Goal: Task Accomplishment & Management: Manage account settings

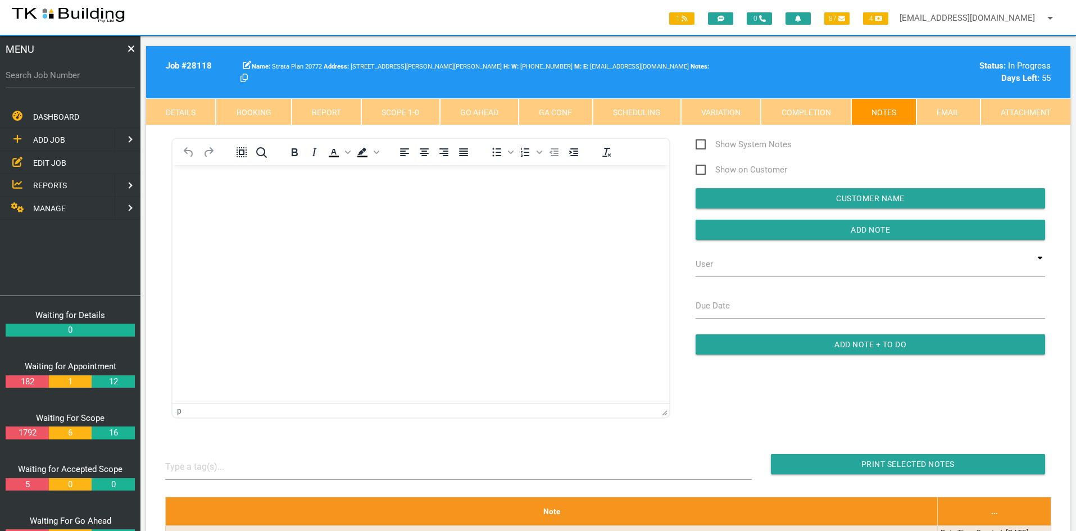
click at [44, 161] on span "EDIT JOB" at bounding box center [49, 162] width 33 height 9
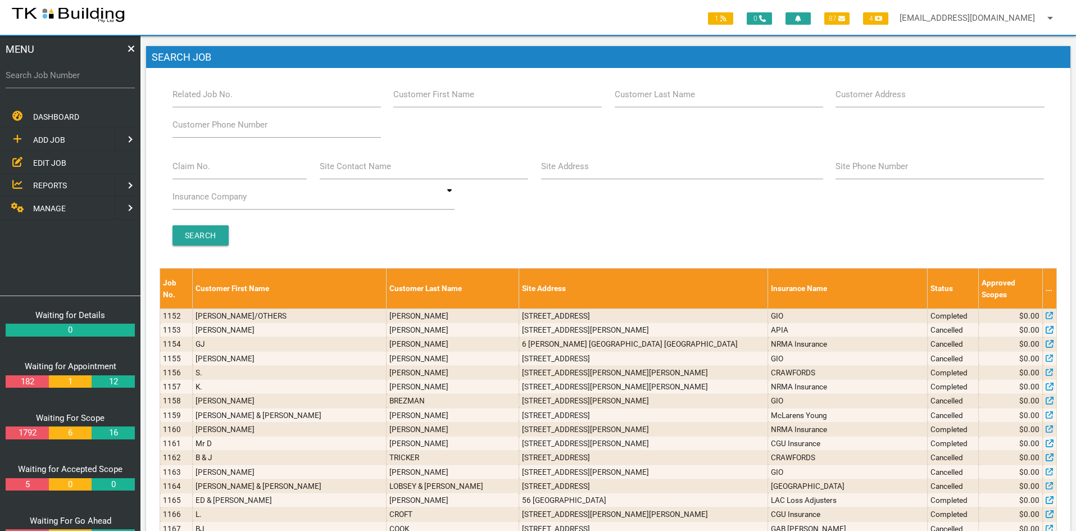
click at [267, 111] on div "Related Job No." at bounding box center [276, 96] width 221 height 30
click at [267, 99] on input "Related Job No." at bounding box center [276, 94] width 208 height 26
type input "28118"
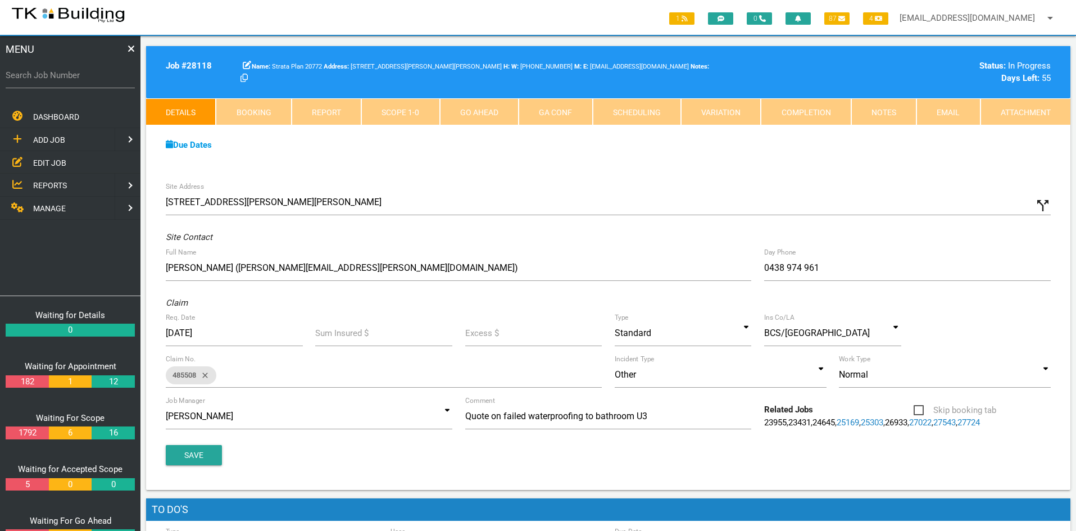
click at [477, 166] on div "Due Dates Waiting for Appointment From [DATE] To [DATE] Waiting For Scope From …" at bounding box center [608, 150] width 924 height 51
click at [476, 166] on div "Due Dates Waiting for Appointment From [DATE] To [DATE] Waiting For Scope From …" at bounding box center [608, 150] width 924 height 51
click at [37, 160] on span "EDIT JOB" at bounding box center [49, 162] width 33 height 9
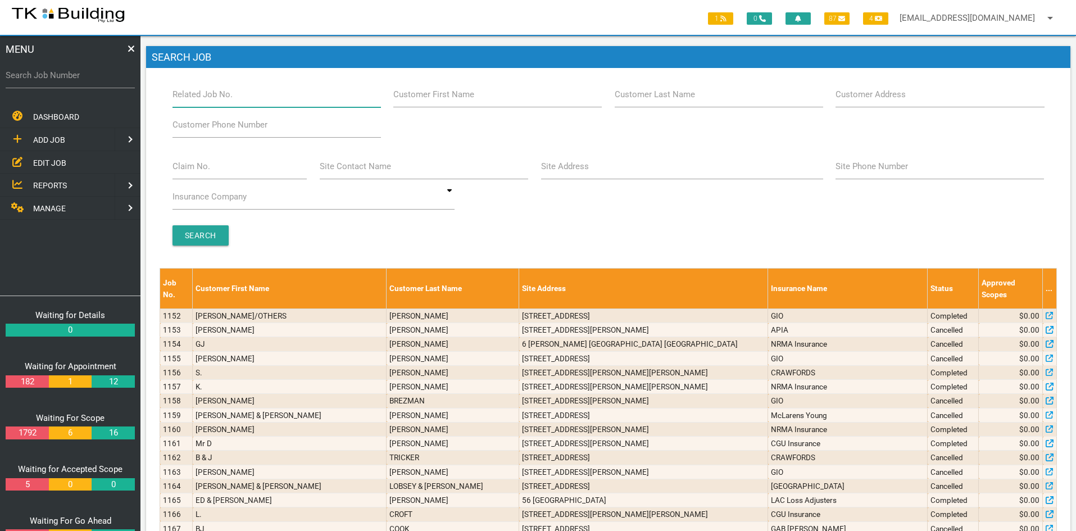
click at [245, 100] on input "Related Job No." at bounding box center [276, 94] width 208 height 26
type input "27833"
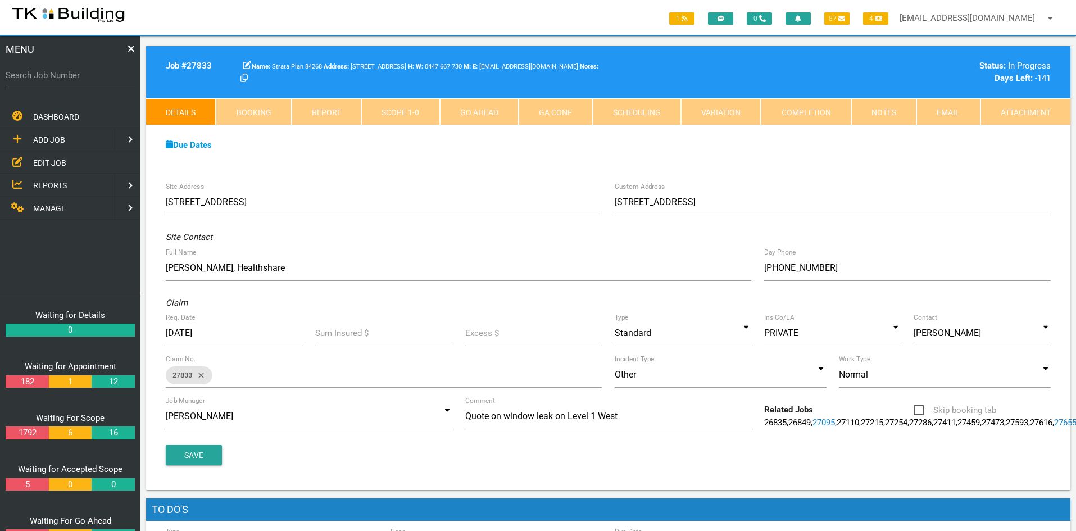
click at [425, 166] on div "Due Dates Waiting for Appointment From [DATE] To [DATE] Waiting For Scope From …" at bounding box center [608, 150] width 924 height 51
click at [875, 110] on link "Notes" at bounding box center [883, 111] width 65 height 27
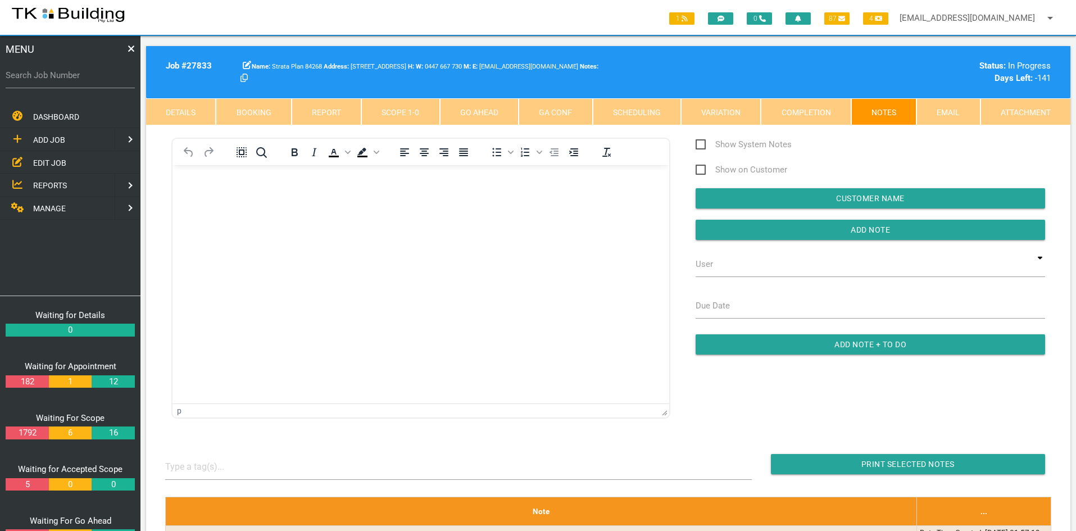
click at [331, 216] on html at bounding box center [420, 190] width 497 height 51
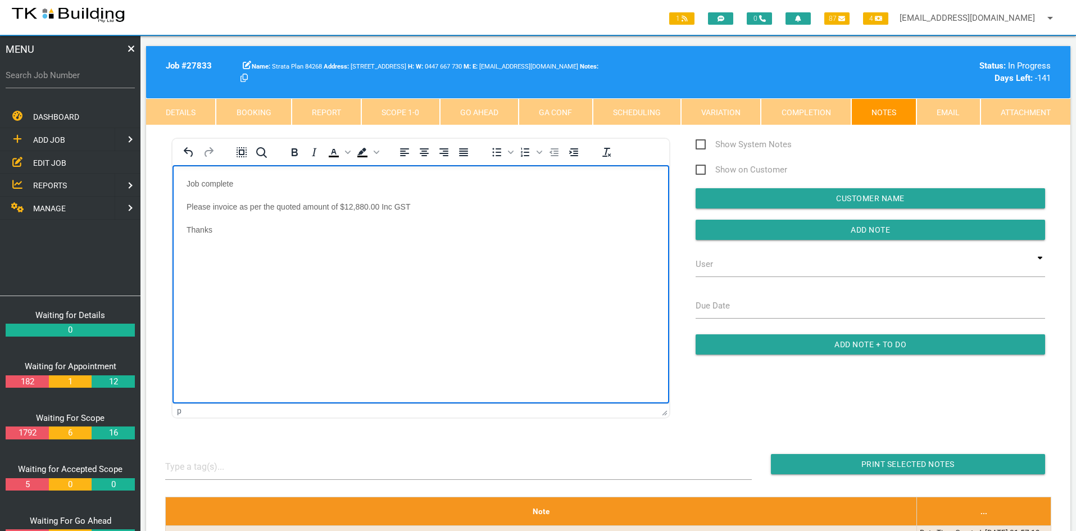
click at [340, 262] on html "Job complete Please invoice as per the quoted amount of $12,880.00 Inc GST Than…" at bounding box center [420, 213] width 497 height 97
click at [857, 226] on input "Add Note" at bounding box center [869, 230] width 349 height 20
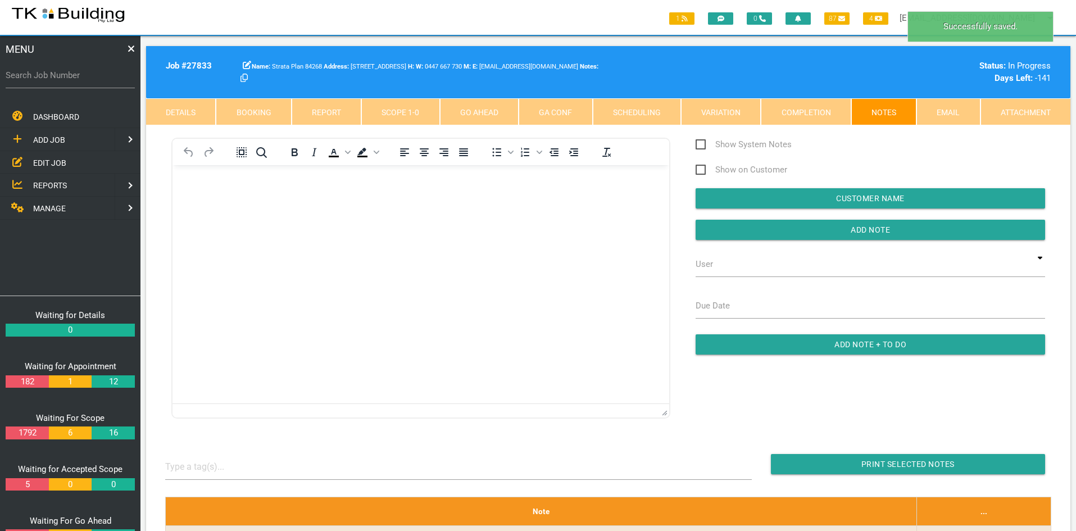
click at [573, 216] on html at bounding box center [420, 190] width 497 height 51
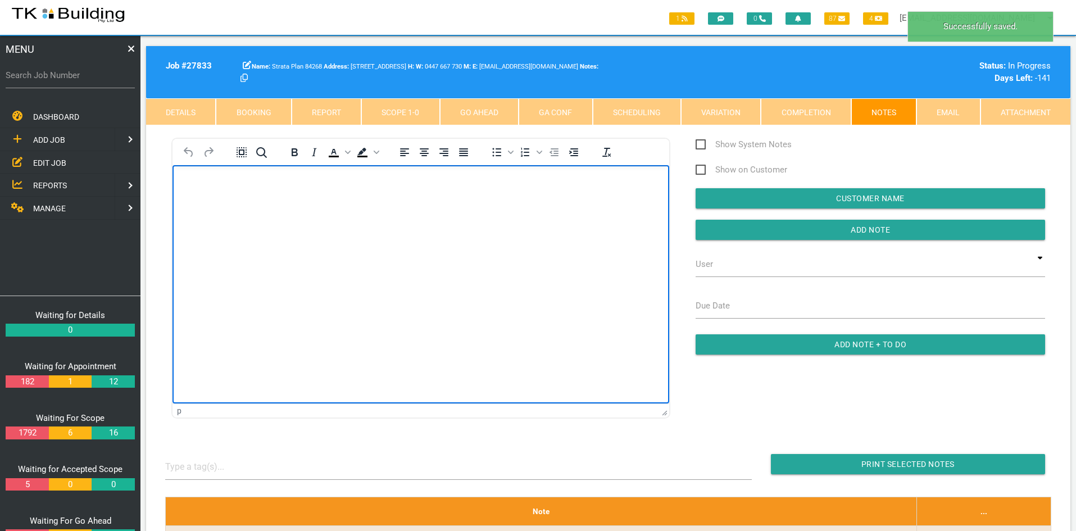
scroll to position [225, 0]
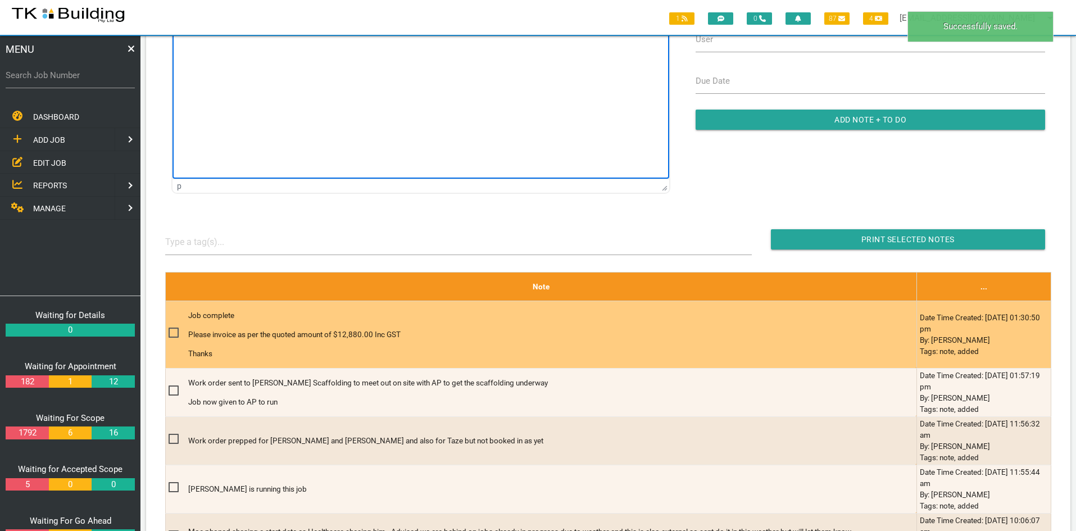
click at [172, 333] on span at bounding box center [178, 333] width 20 height 14
click at [172, 333] on input "checkbox" at bounding box center [171, 329] width 7 height 7
checkbox input "true"
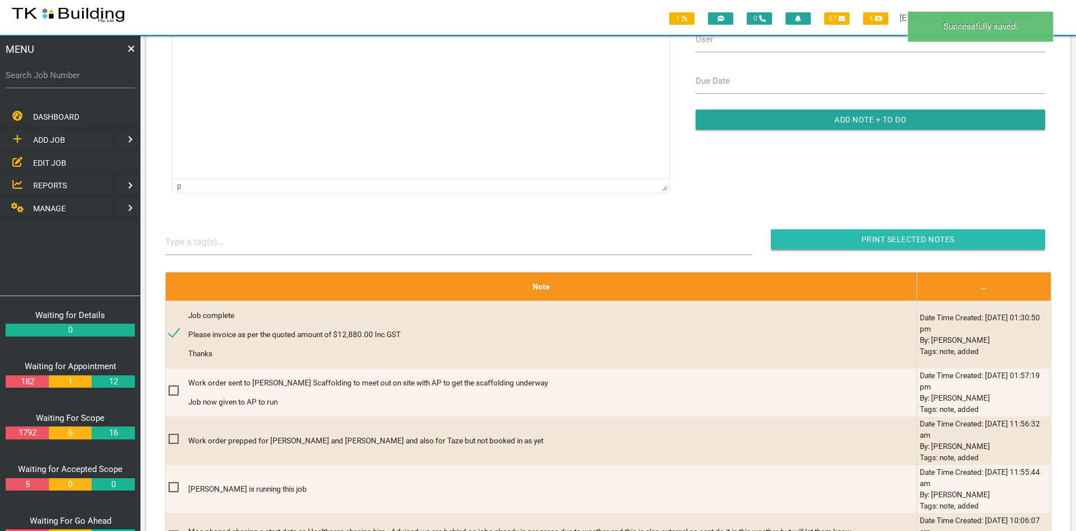
click at [905, 233] on input "button" at bounding box center [908, 239] width 274 height 20
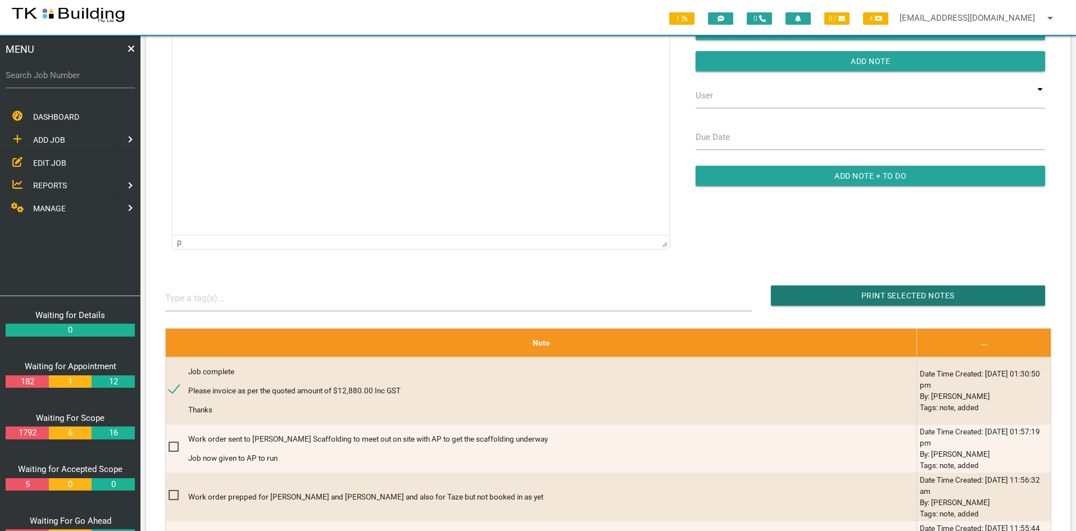
scroll to position [56, 0]
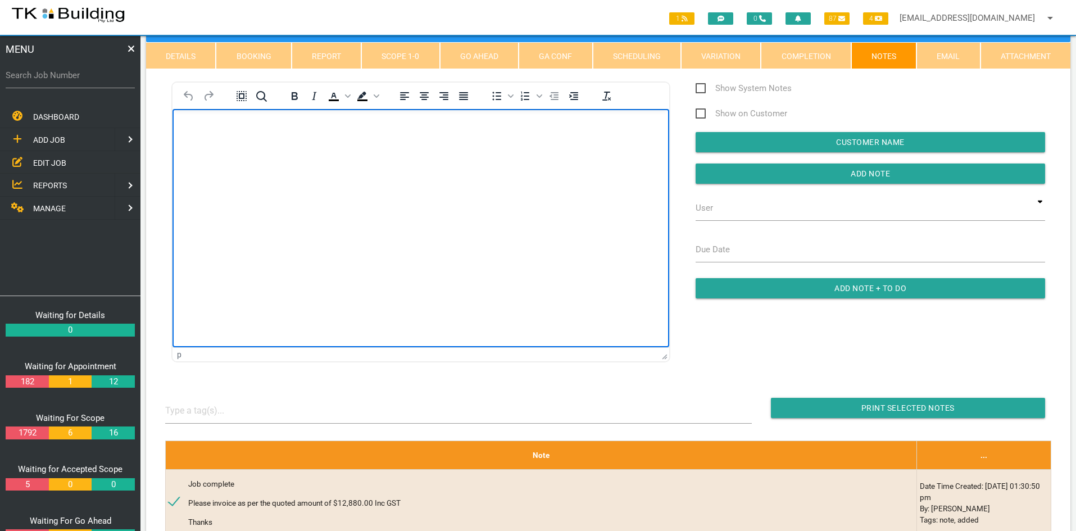
click at [422, 160] on html at bounding box center [420, 134] width 497 height 51
click at [47, 160] on span "EDIT JOB" at bounding box center [49, 162] width 33 height 9
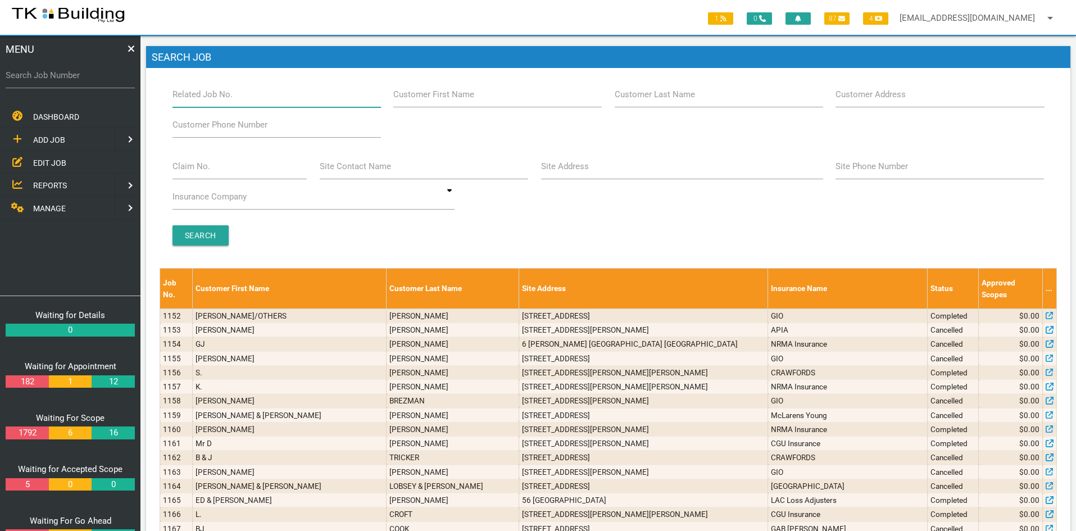
click at [249, 98] on input "Related Job No." at bounding box center [276, 94] width 208 height 26
type input "28132"
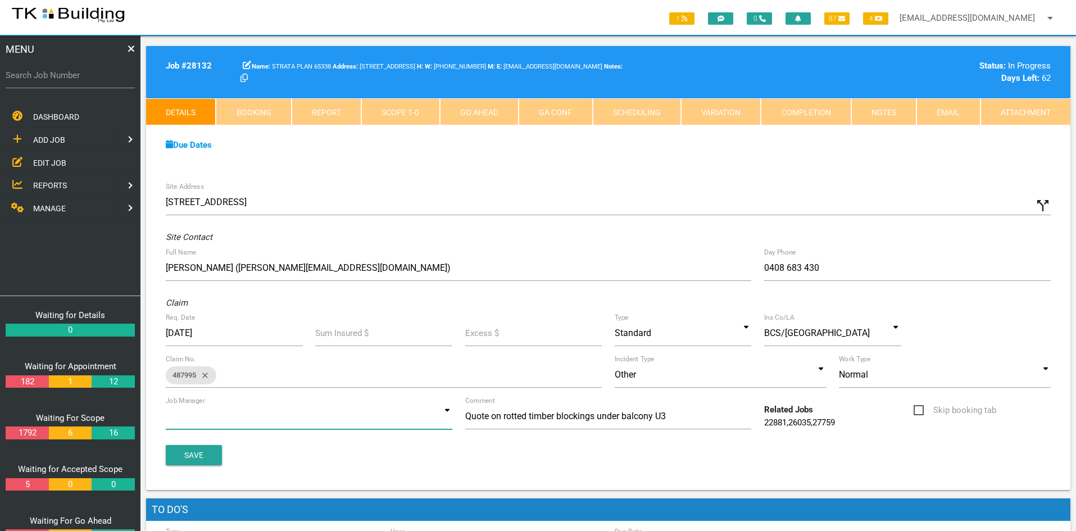
click at [443, 415] on input at bounding box center [309, 416] width 286 height 26
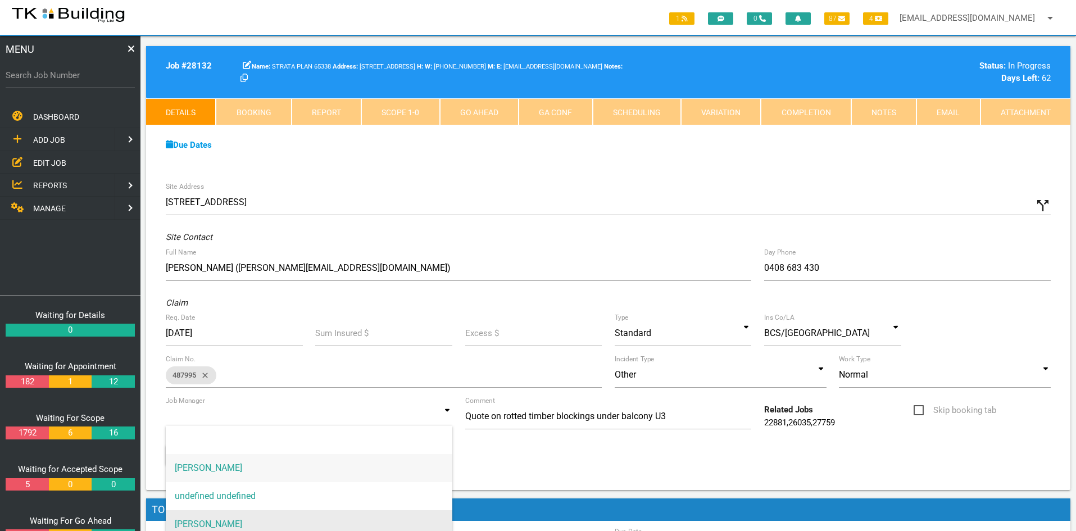
click at [263, 516] on span "[PERSON_NAME]" at bounding box center [309, 524] width 286 height 28
type input "[PERSON_NAME]"
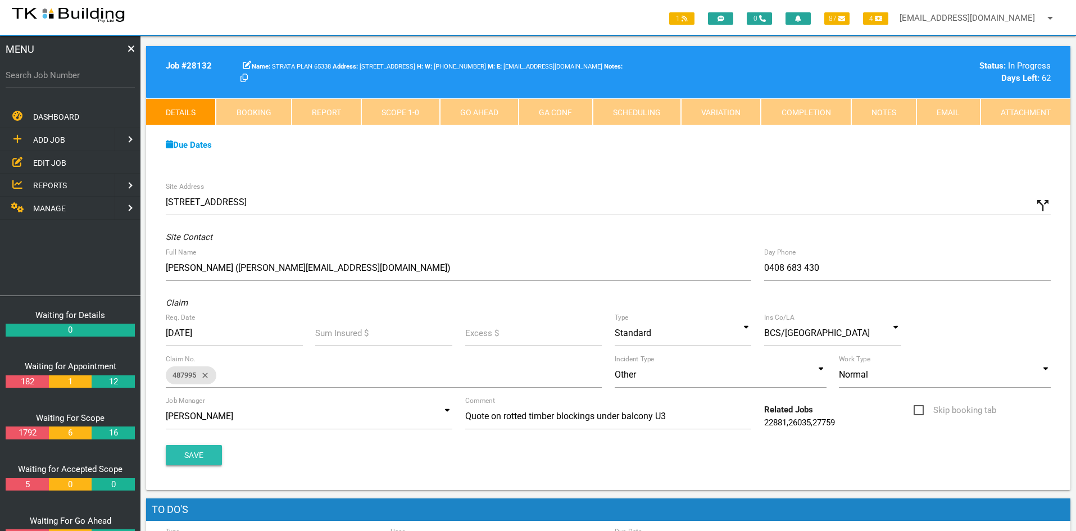
click at [201, 453] on button "Save" at bounding box center [194, 455] width 56 height 20
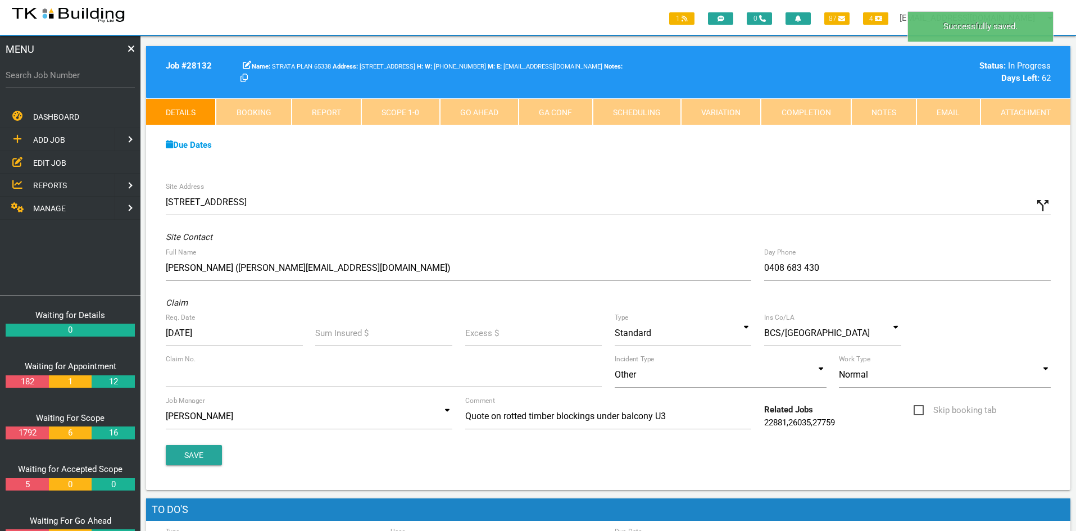
click at [755, 145] on div "Due Dates" at bounding box center [608, 145] width 897 height 13
click at [876, 111] on link "Notes" at bounding box center [883, 111] width 65 height 27
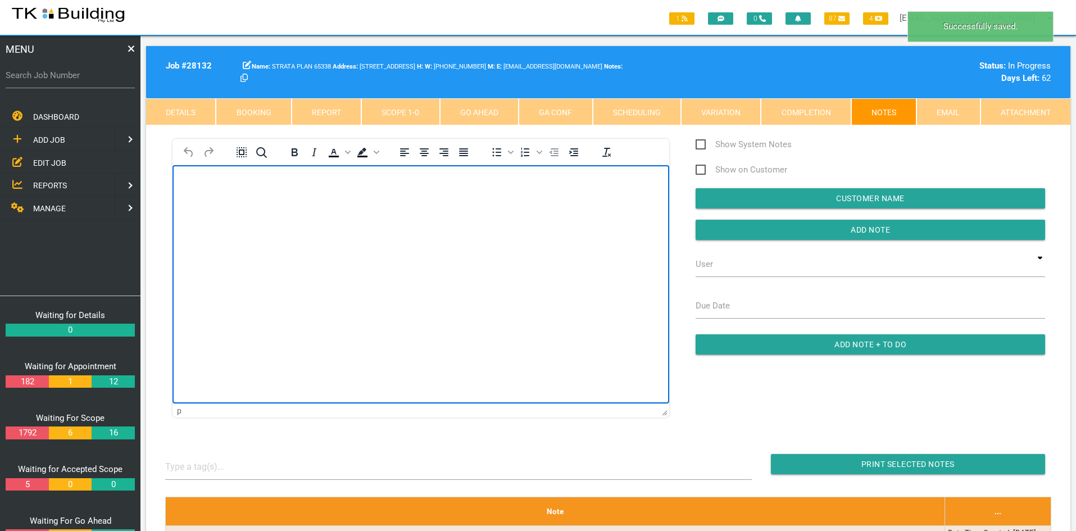
click at [430, 216] on html at bounding box center [420, 190] width 497 height 51
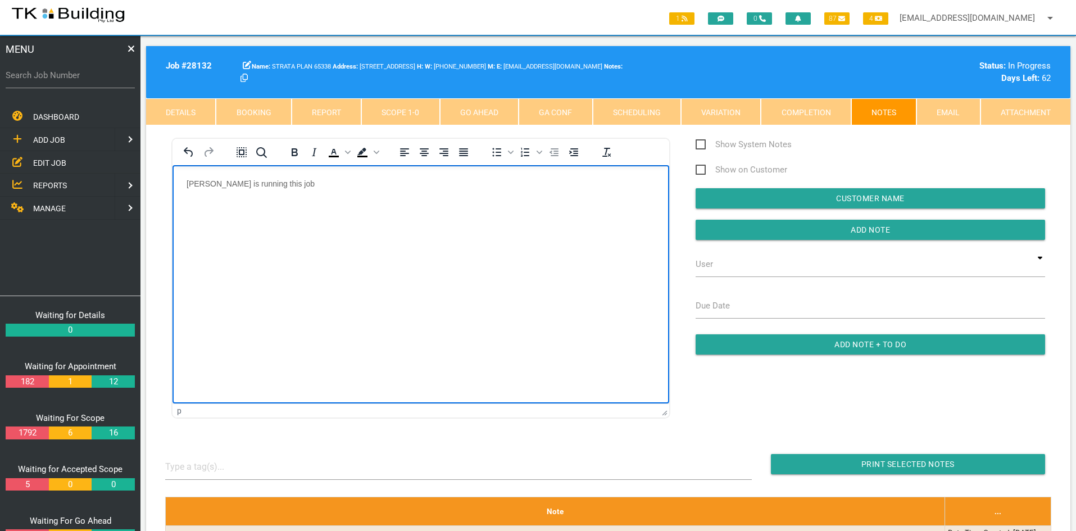
click at [454, 216] on html "[PERSON_NAME] is running this job" at bounding box center [420, 190] width 497 height 51
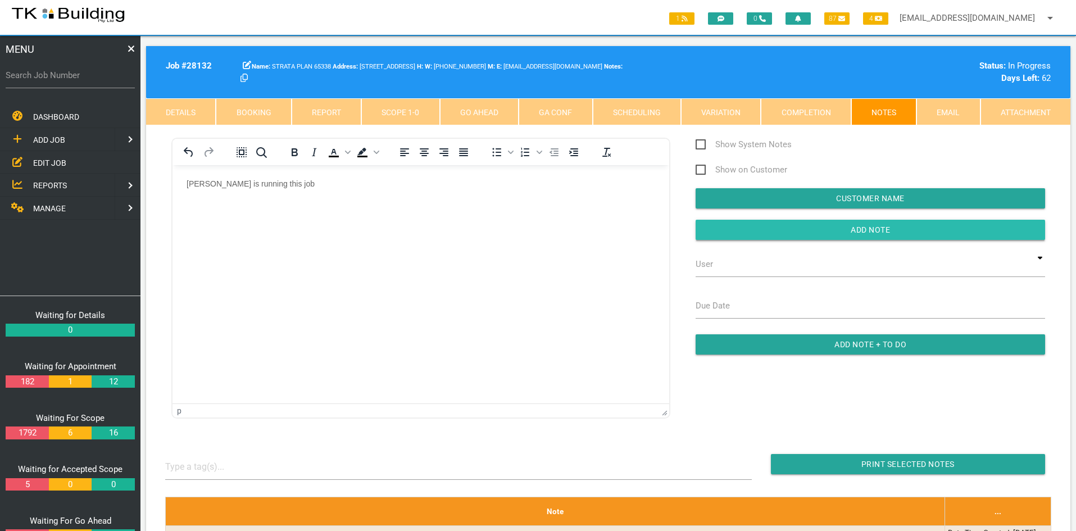
click at [836, 226] on input "button" at bounding box center [869, 230] width 349 height 20
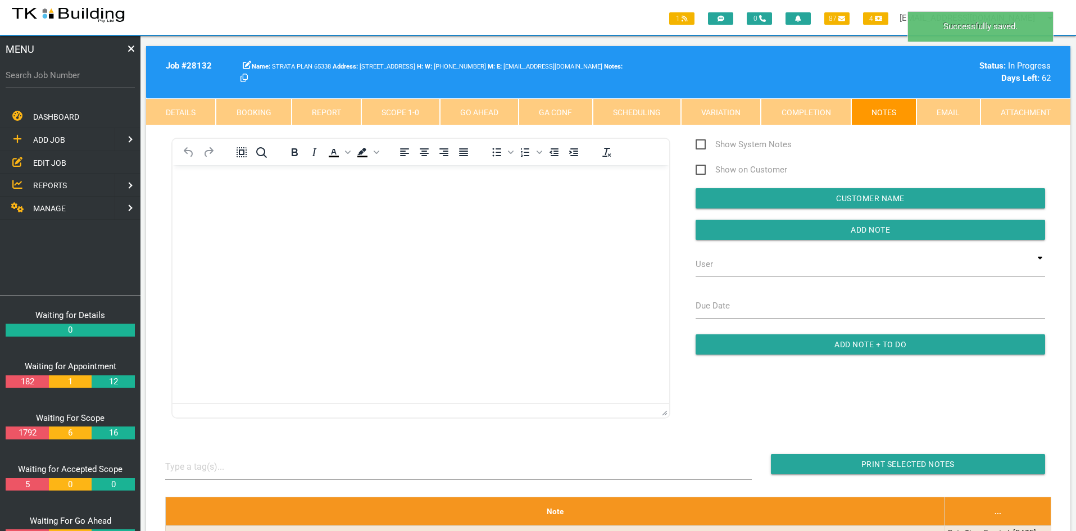
click at [439, 216] on html at bounding box center [420, 190] width 497 height 51
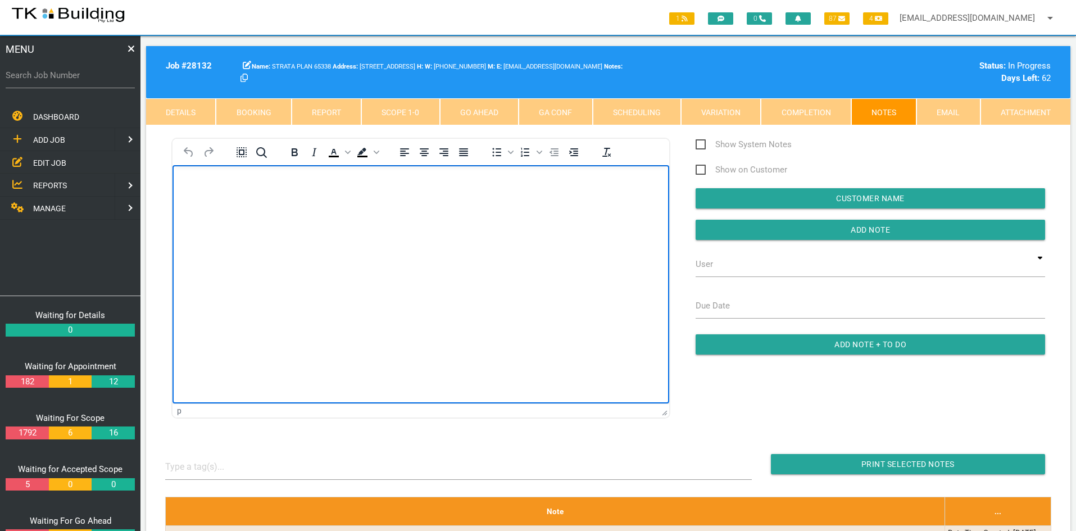
click at [403, 216] on html at bounding box center [420, 190] width 497 height 51
click at [413, 216] on html at bounding box center [420, 190] width 497 height 51
click at [417, 216] on html "Work order prepped for [PERSON_NAME] but not booked in as yet" at bounding box center [420, 190] width 497 height 51
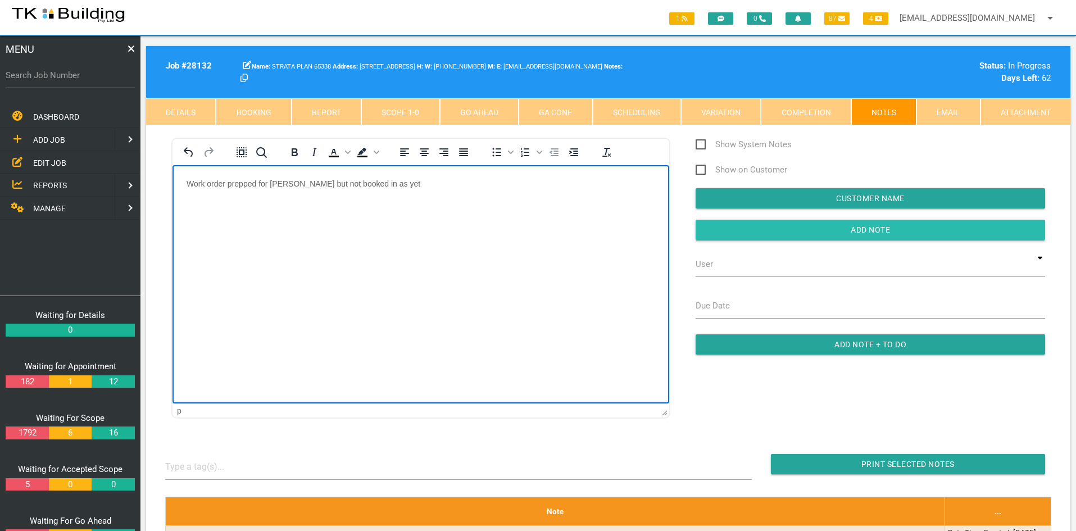
click at [849, 229] on input "Add Note" at bounding box center [869, 230] width 349 height 20
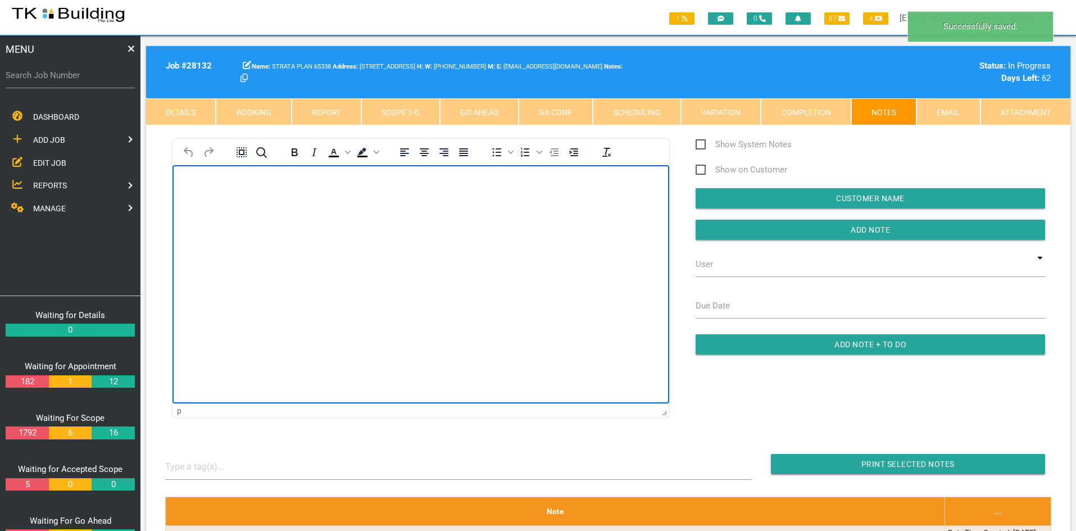
click at [546, 216] on html at bounding box center [420, 190] width 497 height 51
click at [449, 216] on html at bounding box center [420, 190] width 497 height 51
click at [390, 216] on html at bounding box center [420, 190] width 497 height 51
click at [391, 216] on html at bounding box center [420, 190] width 497 height 51
click at [380, 216] on html at bounding box center [420, 190] width 497 height 51
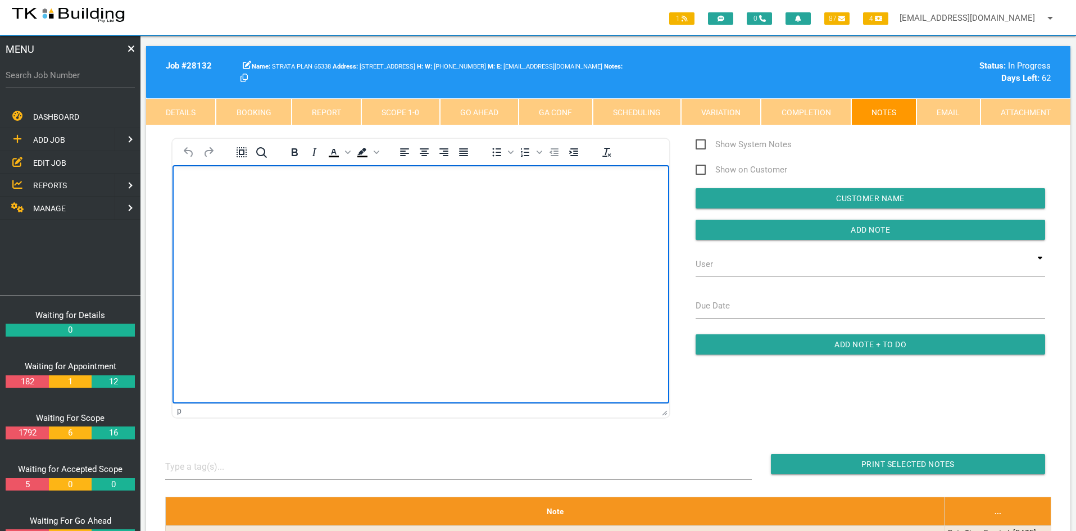
click at [374, 216] on html at bounding box center [420, 190] width 497 height 51
click at [394, 216] on html at bounding box center [420, 190] width 497 height 51
click at [398, 216] on html at bounding box center [420, 190] width 497 height 51
click at [350, 216] on html at bounding box center [420, 190] width 497 height 51
click at [337, 216] on html at bounding box center [420, 190] width 497 height 51
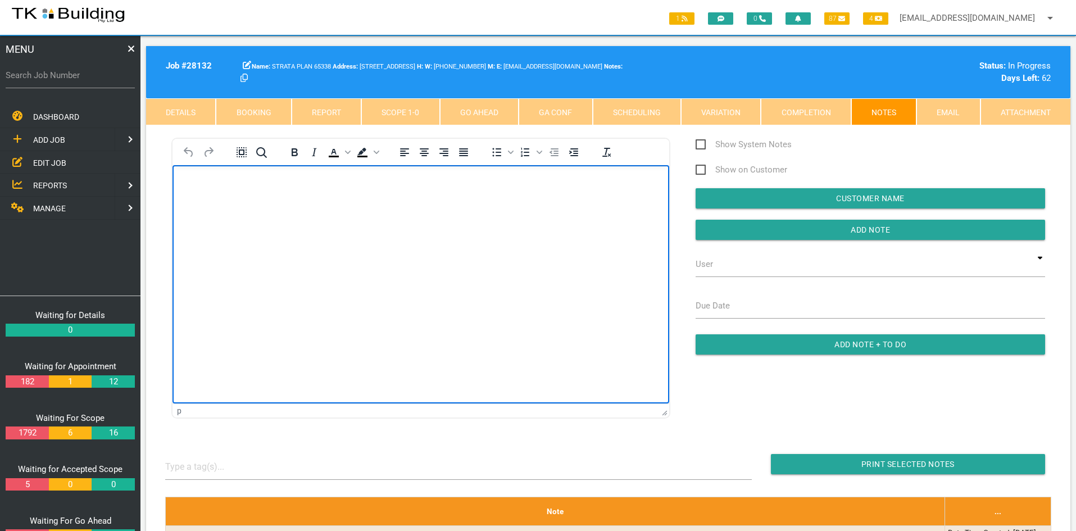
click at [350, 216] on html at bounding box center [420, 190] width 497 height 51
click at [352, 216] on html at bounding box center [420, 190] width 497 height 51
click at [47, 161] on span "EDIT JOB" at bounding box center [49, 162] width 33 height 9
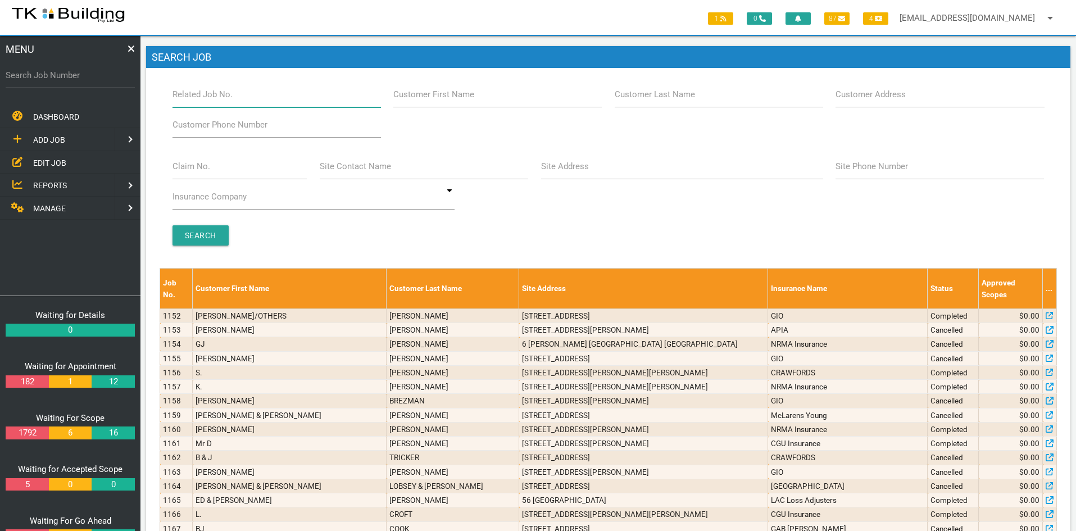
click at [244, 102] on input "Related Job No." at bounding box center [276, 94] width 208 height 26
type input "28132"
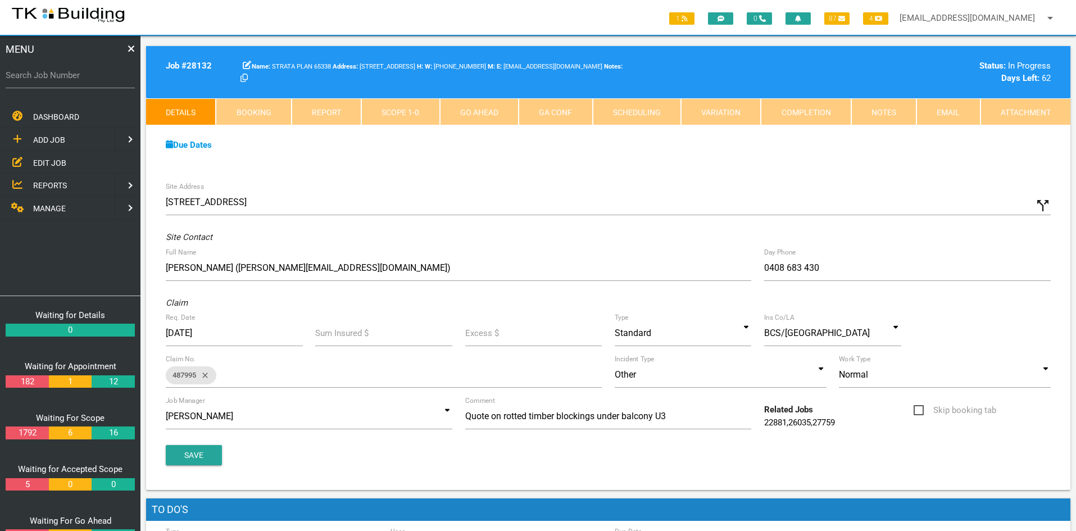
click at [691, 175] on div "Due Dates Waiting for Appointment From [DATE] To [DATE] Waiting For Scope From …" at bounding box center [608, 150] width 924 height 51
click at [391, 114] on link "Scope 1 - 0" at bounding box center [400, 111] width 78 height 27
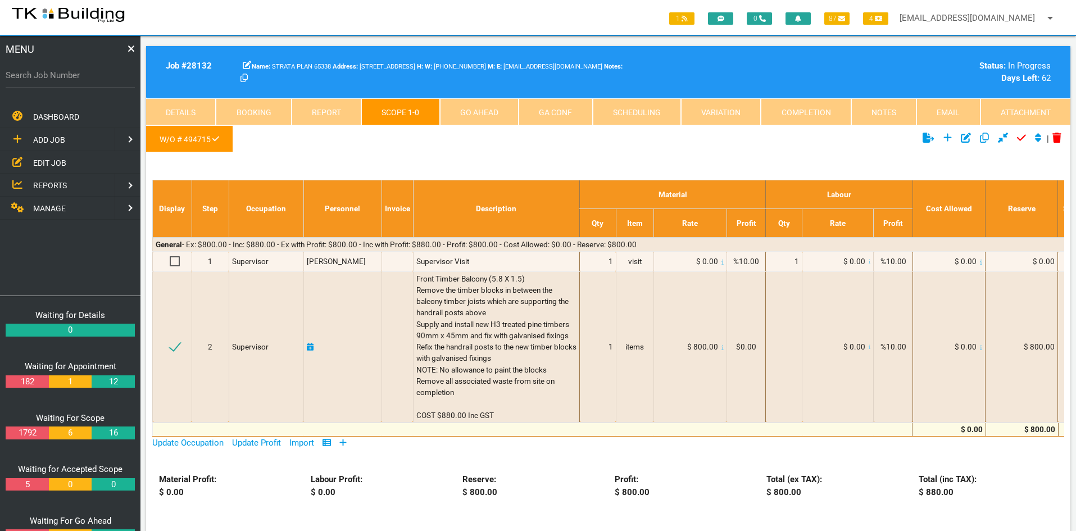
click at [55, 159] on span "EDIT JOB" at bounding box center [49, 162] width 33 height 9
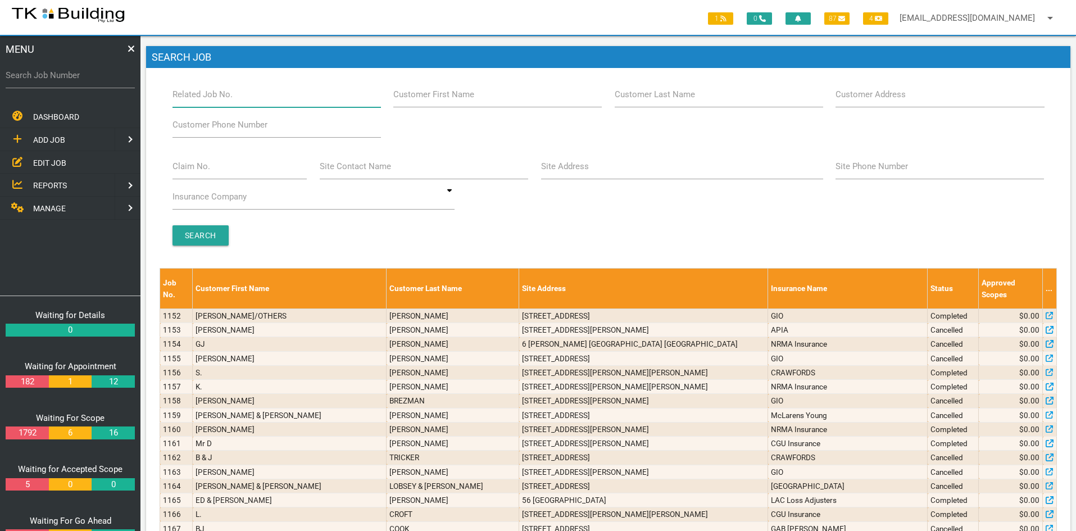
click at [251, 98] on input "Related Job No." at bounding box center [276, 94] width 208 height 26
type input "27767"
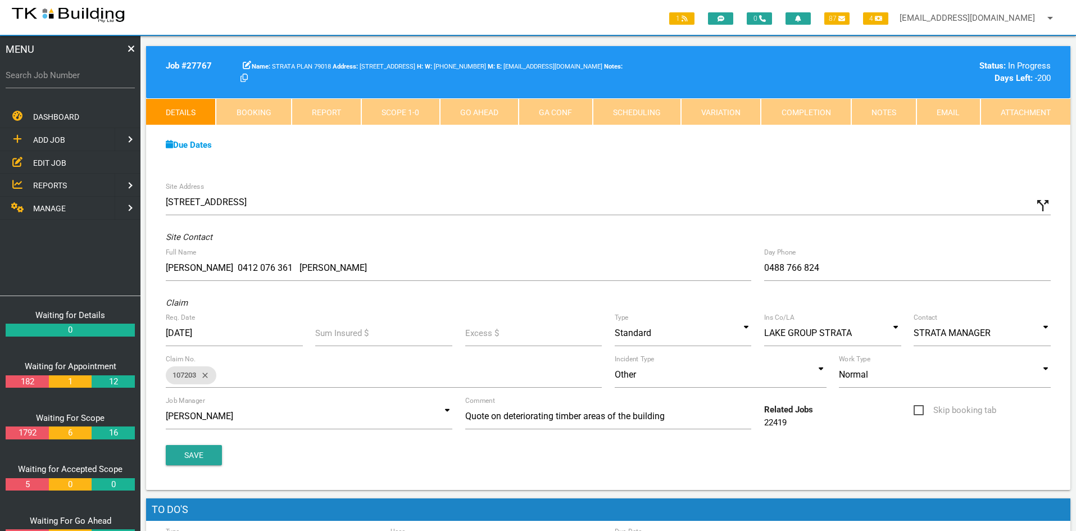
click at [479, 175] on div "Due Dates Waiting for Appointment From [DATE] To [DATE] Waiting For Scope From …" at bounding box center [608, 150] width 924 height 51
click at [407, 111] on link "Scope 1 - 0" at bounding box center [400, 111] width 78 height 27
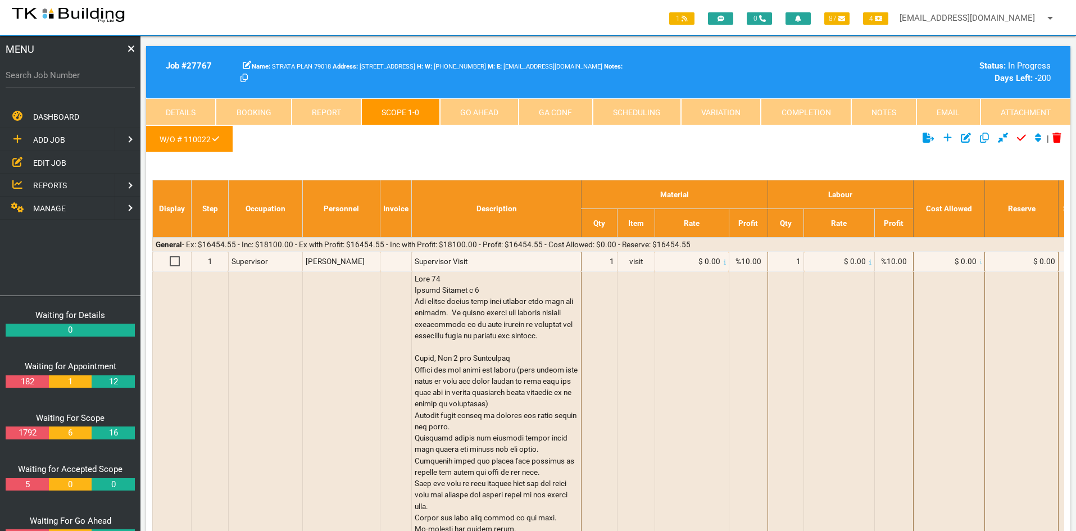
click at [621, 144] on ul "W/O # 110022" at bounding box center [454, 140] width 616 height 31
click at [183, 112] on link "Details" at bounding box center [181, 111] width 70 height 27
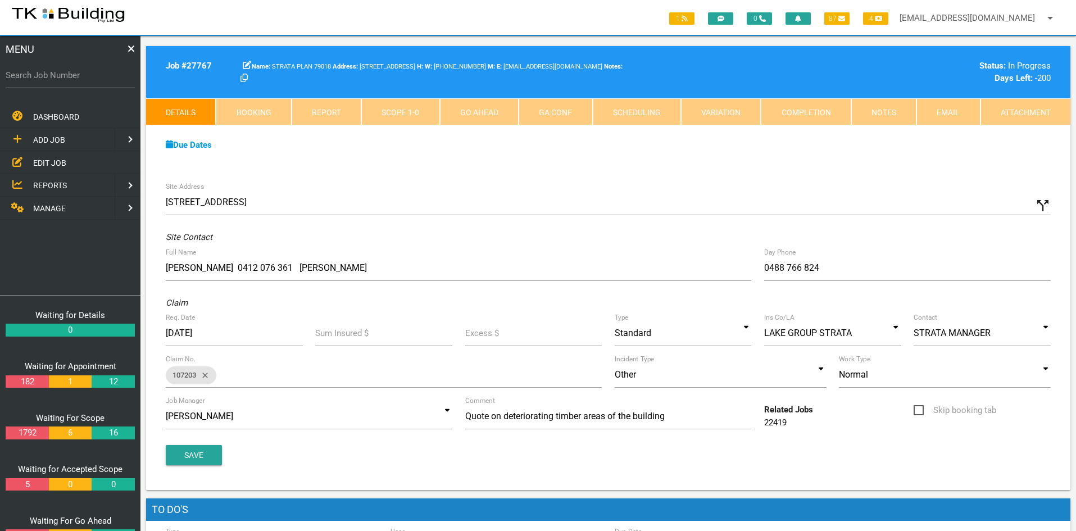
click at [883, 114] on link "Notes" at bounding box center [883, 111] width 65 height 27
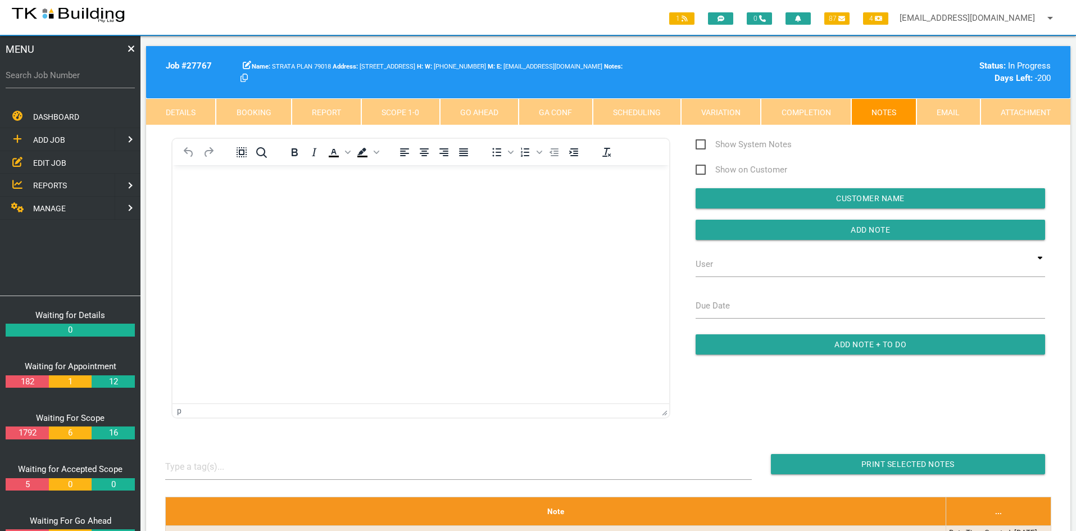
click at [504, 216] on html at bounding box center [420, 190] width 497 height 51
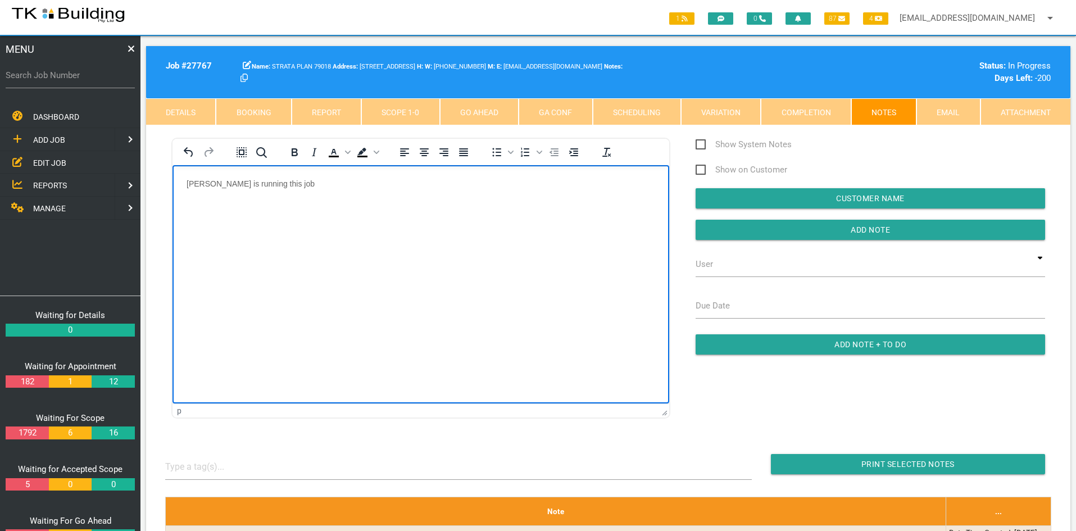
click at [504, 216] on html "[PERSON_NAME] is running this job" at bounding box center [420, 190] width 497 height 51
click at [865, 222] on input "Add Note" at bounding box center [869, 230] width 349 height 20
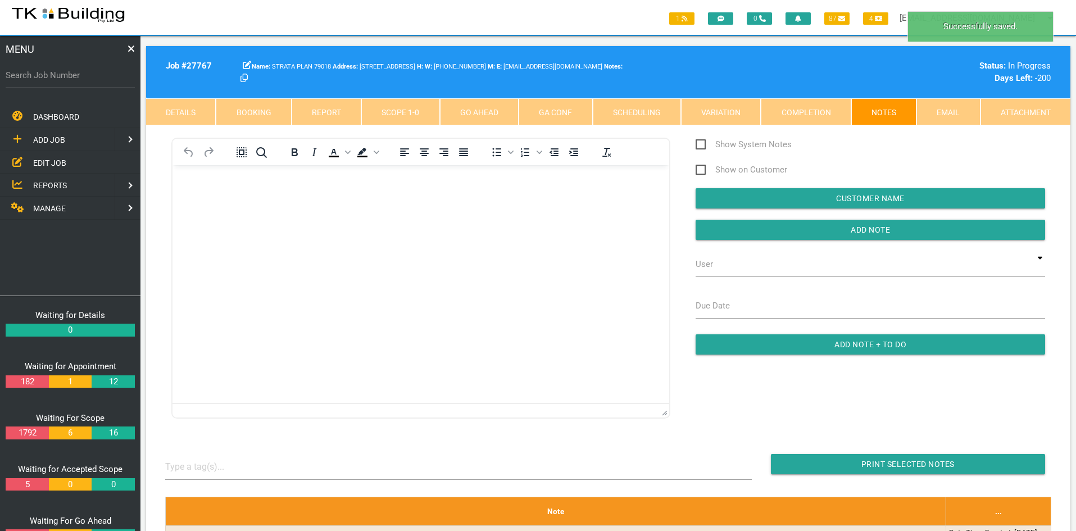
click at [620, 216] on html at bounding box center [420, 190] width 497 height 51
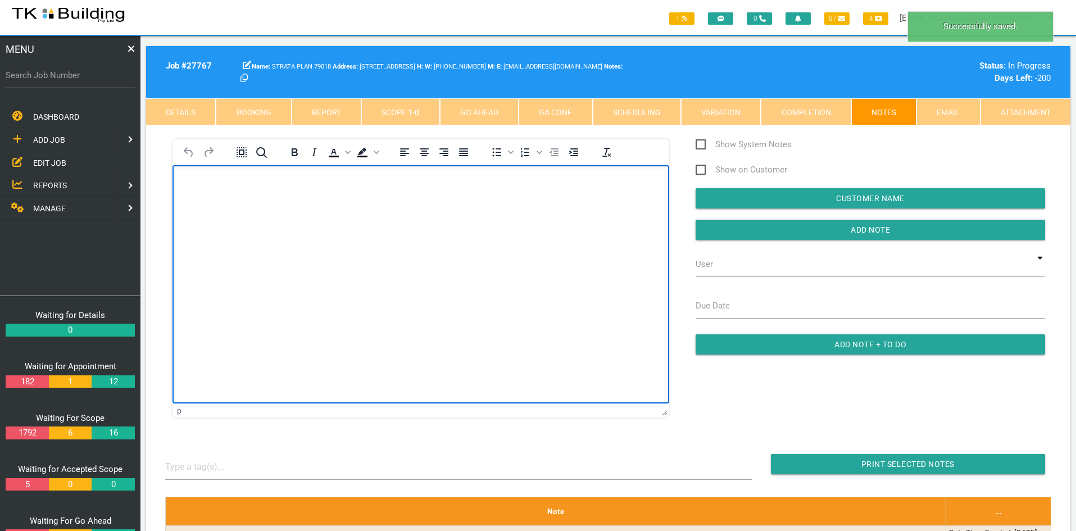
click at [585, 216] on html at bounding box center [420, 190] width 497 height 51
click at [390, 116] on link "Scope 1 - 0" at bounding box center [400, 111] width 78 height 27
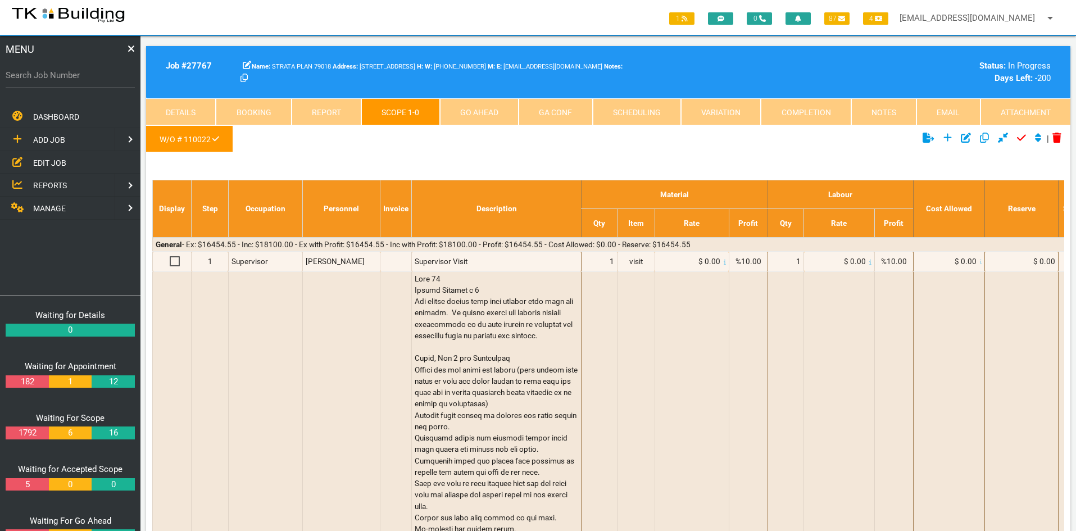
click at [45, 164] on span "EDIT JOB" at bounding box center [49, 162] width 33 height 9
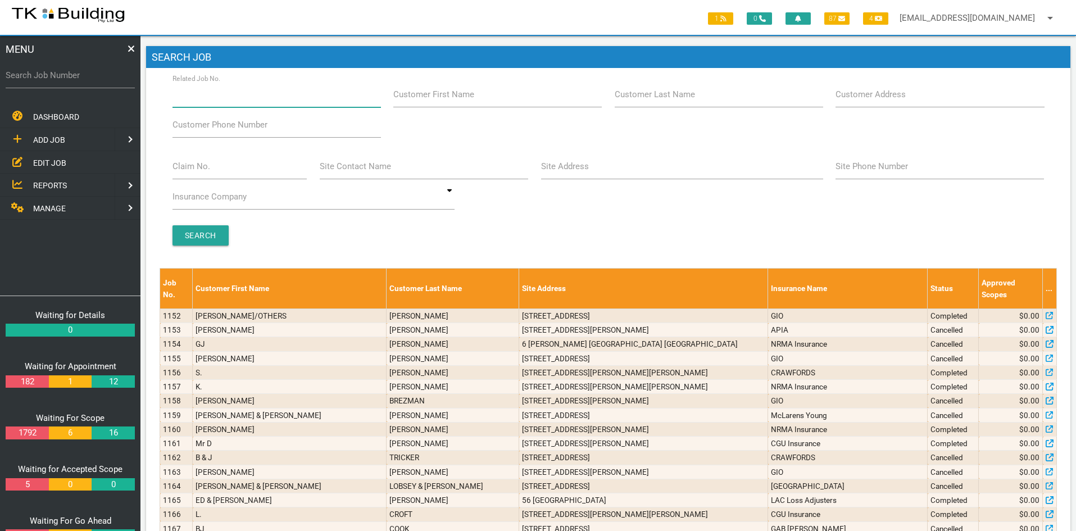
click at [238, 98] on input "Related Job No." at bounding box center [276, 94] width 208 height 26
type input "27767"
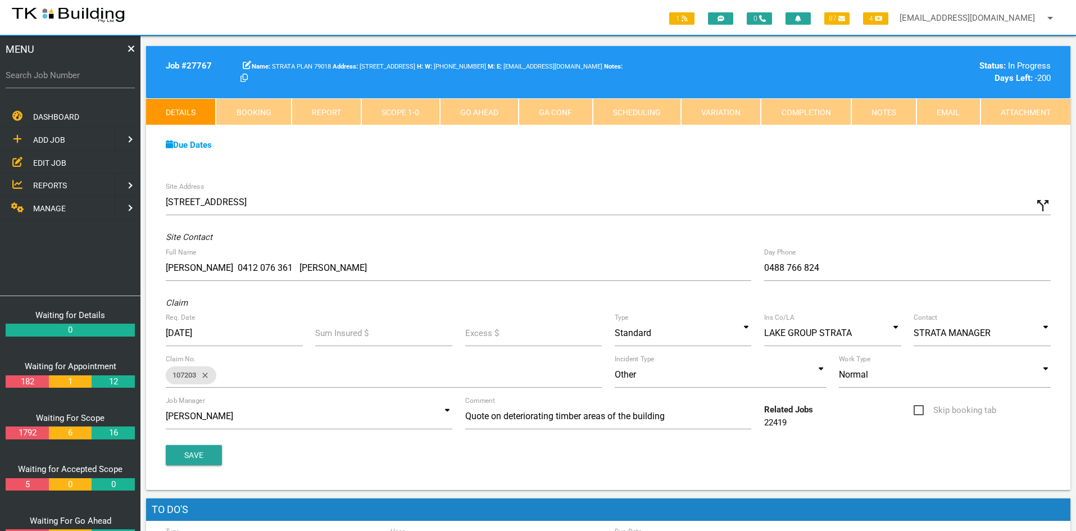
click at [889, 112] on link "Notes" at bounding box center [883, 111] width 65 height 27
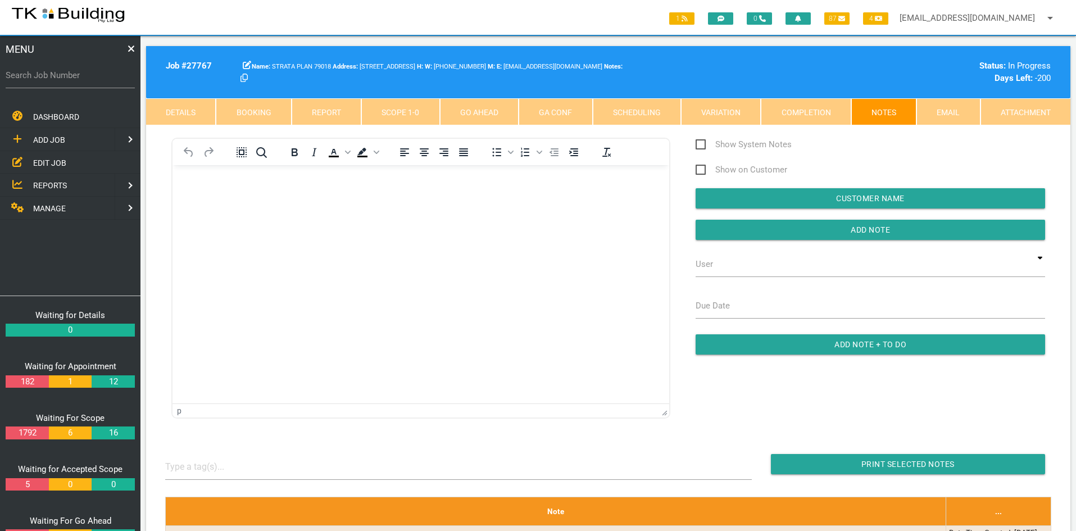
click at [405, 114] on link "Scope 1 - 0" at bounding box center [400, 111] width 78 height 27
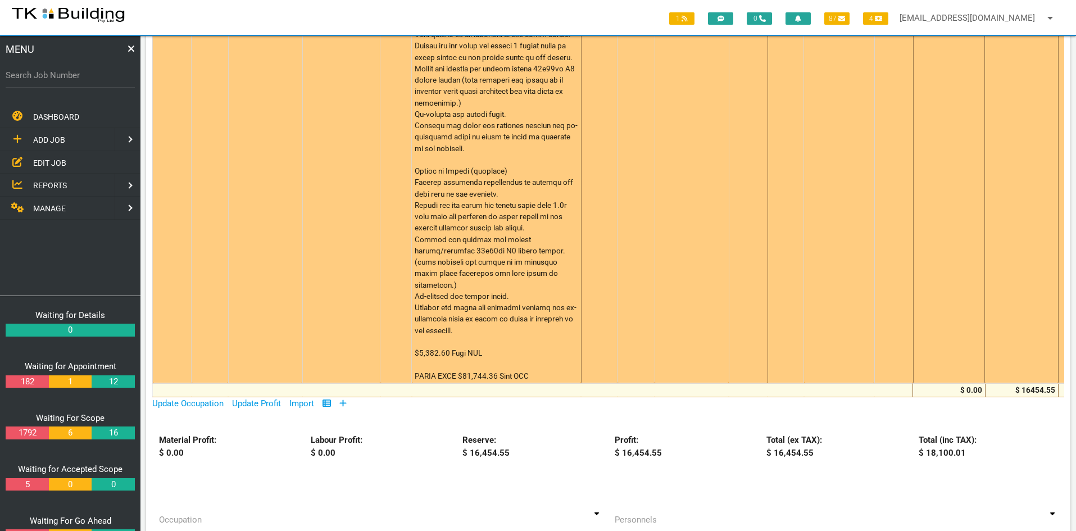
scroll to position [1011, 0]
